Goal: Go to known website: Go to known website

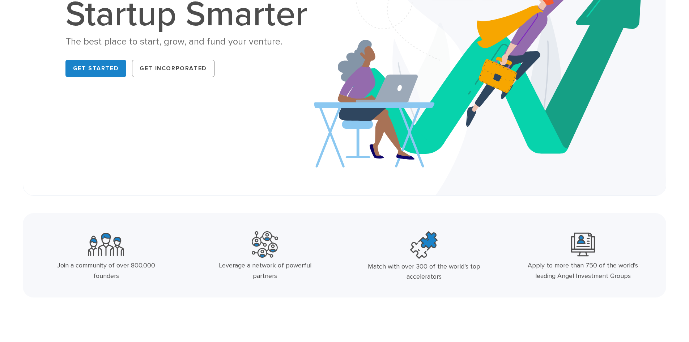
scroll to position [109, 0]
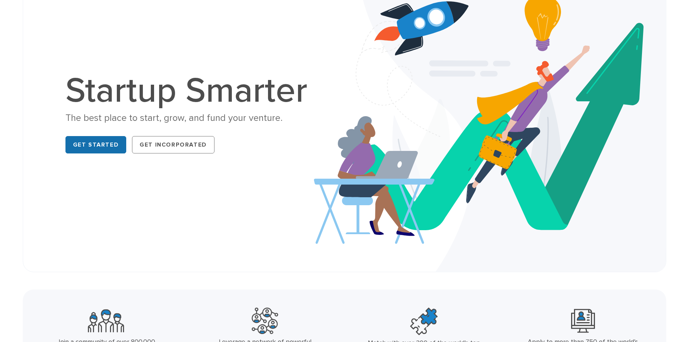
click at [76, 142] on link "Get Started" at bounding box center [95, 144] width 61 height 17
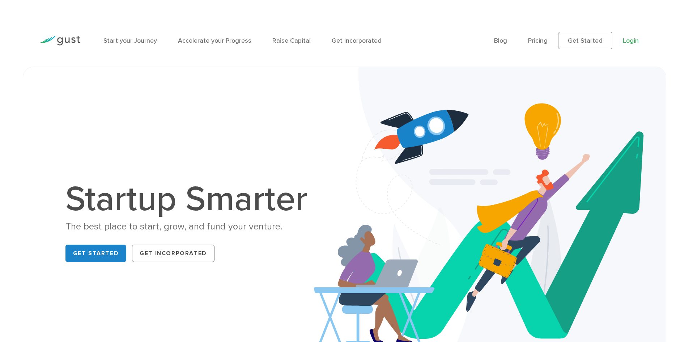
click at [634, 41] on link "Login" at bounding box center [631, 41] width 16 height 8
